Goal: Navigation & Orientation: Find specific page/section

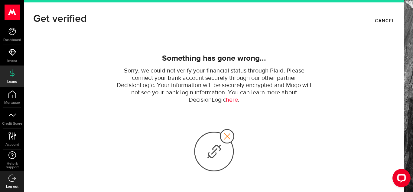
click at [13, 77] on link "Loans" at bounding box center [12, 76] width 24 height 21
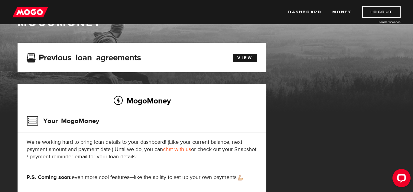
scroll to position [24, 0]
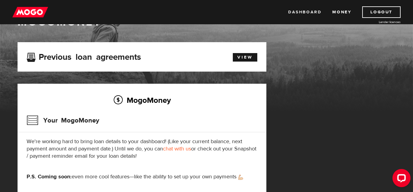
click at [311, 12] on link "Dashboard" at bounding box center [304, 11] width 33 height 11
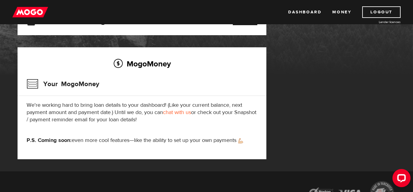
scroll to position [73, 0]
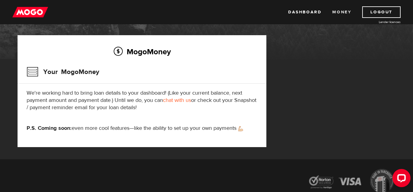
click at [343, 14] on link "Money" at bounding box center [342, 11] width 19 height 11
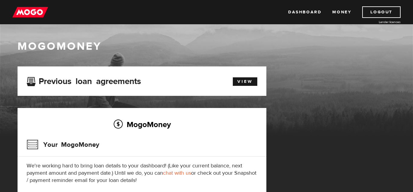
click at [310, 13] on link "Dashboard" at bounding box center [304, 11] width 33 height 11
